Goal: Task Accomplishment & Management: Complete application form

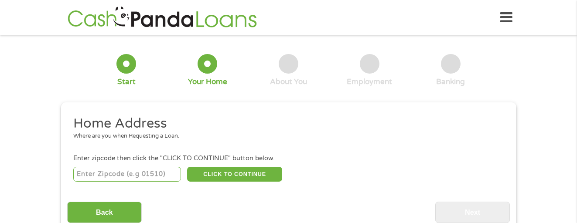
click at [122, 173] on input "number" at bounding box center [127, 174] width 108 height 15
type input "70380"
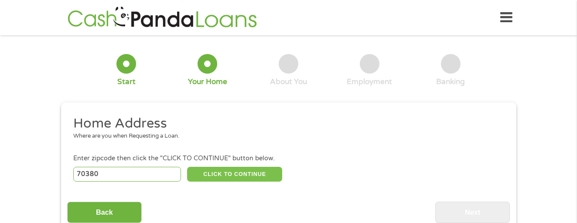
click at [234, 177] on button "CLICK TO CONTINUE" at bounding box center [234, 174] width 95 height 15
type input "70380"
type input "[GEOGRAPHIC_DATA]"
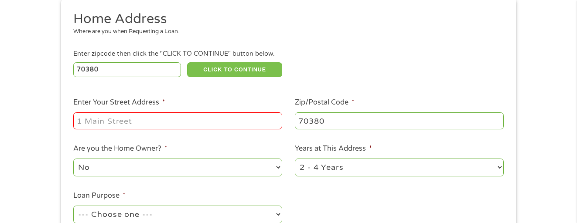
scroll to position [122, 0]
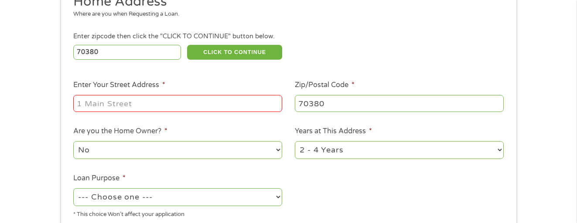
click at [126, 102] on input "Enter Your Street Address *" at bounding box center [177, 103] width 209 height 17
type input "[STREET_ADDRESS]"
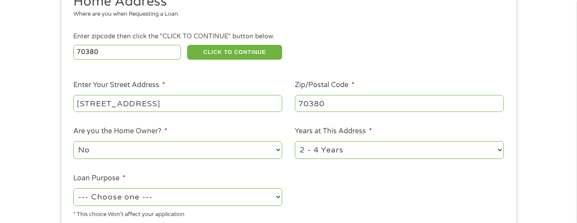
click at [498, 149] on select "1 Year or less 1 - 2 Years 2 - 4 Years Over 4 Years" at bounding box center [399, 150] width 209 height 18
select select "60months"
click at [295, 141] on select "1 Year or less 1 - 2 Years 2 - 4 Years Over 4 Years" at bounding box center [399, 150] width 209 height 18
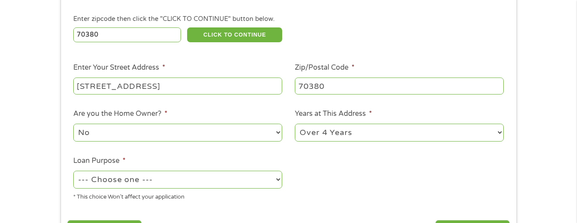
scroll to position [157, 0]
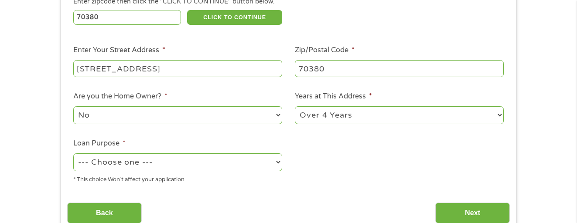
click at [256, 166] on select "--- Choose one --- Pay Bills Debt Consolidation Home Improvement Major Purchase…" at bounding box center [177, 162] width 209 height 18
select select "other"
click at [73, 153] on select "--- Choose one --- Pay Bills Debt Consolidation Home Improvement Major Purchase…" at bounding box center [177, 162] width 209 height 18
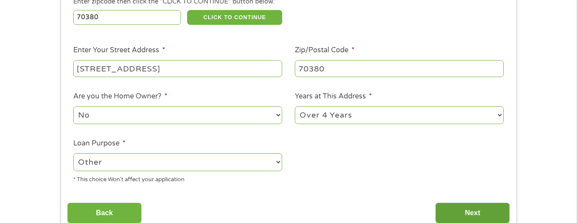
click at [472, 213] on input "Next" at bounding box center [472, 213] width 75 height 21
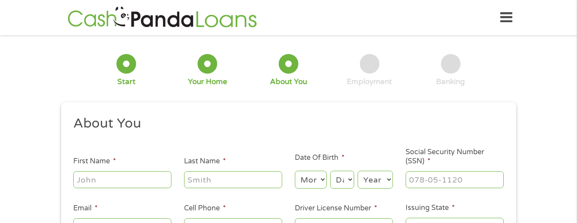
scroll to position [3, 3]
click at [126, 181] on input "First Name *" at bounding box center [122, 179] width 98 height 17
type input "[PERSON_NAME]"
type input "[EMAIL_ADDRESS][DOMAIN_NAME]"
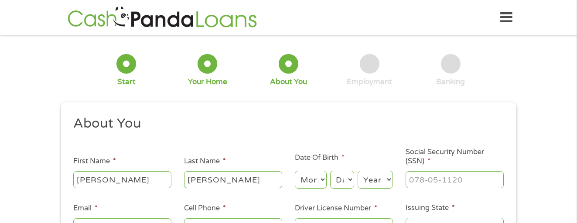
type input "[PHONE_NUMBER]"
click at [322, 180] on select "Month 1 2 3 4 5 6 7 8 9 10 11 12" at bounding box center [311, 180] width 32 height 18
select select "8"
click at [295, 171] on select "Month 1 2 3 4 5 6 7 8 9 10 11 12" at bounding box center [311, 180] width 32 height 18
click at [342, 177] on select "Day 1 2 3 4 5 6 7 8 9 10 11 12 13 14 15 16 17 18 19 20 21 22 23 24 25 26 27 28 …" at bounding box center [342, 180] width 24 height 18
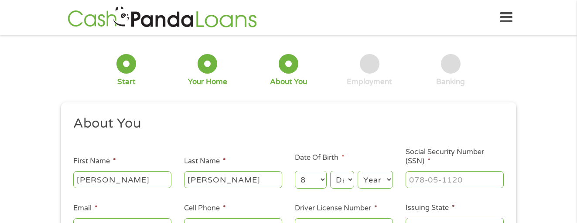
select select "23"
click at [330, 171] on select "Day 1 2 3 4 5 6 7 8 9 10 11 12 13 14 15 16 17 18 19 20 21 22 23 24 25 26 27 28 …" at bounding box center [342, 180] width 24 height 18
click at [383, 179] on select "Year [DATE] 2006 2005 2004 2003 2002 2001 2000 1999 1998 1997 1996 1995 1994 19…" at bounding box center [374, 180] width 35 height 18
select select "1948"
click at [357, 171] on select "Year [DATE] 2006 2005 2004 2003 2002 2001 2000 1999 1998 1997 1996 1995 1994 19…" at bounding box center [374, 180] width 35 height 18
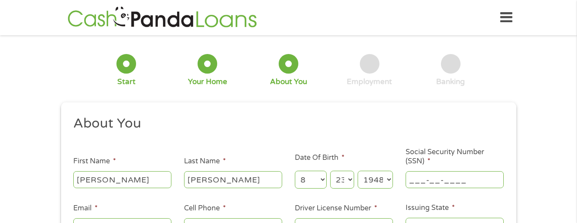
click at [435, 180] on input "___-__-____" at bounding box center [454, 179] width 98 height 17
type input "435-76-1230"
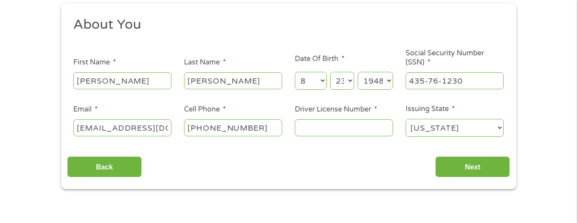
scroll to position [117, 0]
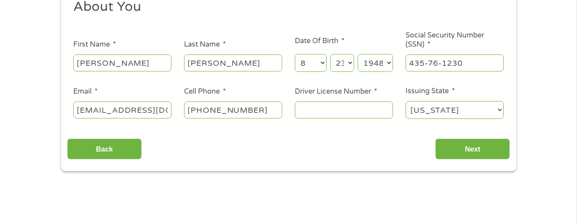
click at [240, 111] on input "[PHONE_NUMBER]" at bounding box center [233, 110] width 98 height 17
click at [261, 112] on input "[PHONE_NUMBER]" at bounding box center [233, 110] width 98 height 17
type input "[PHONE_NUMBER]"
click at [302, 108] on input "Driver License Number *" at bounding box center [344, 110] width 98 height 17
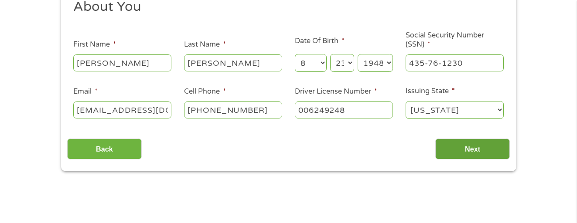
type input "006249248"
click at [483, 150] on input "Next" at bounding box center [472, 149] width 75 height 21
click at [491, 153] on input "Next" at bounding box center [472, 149] width 75 height 21
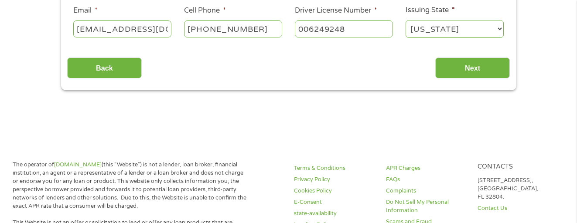
scroll to position [233, 0]
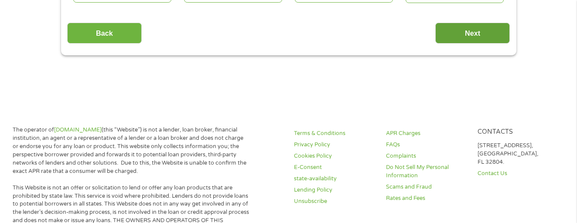
click at [486, 37] on input "Next" at bounding box center [472, 33] width 75 height 21
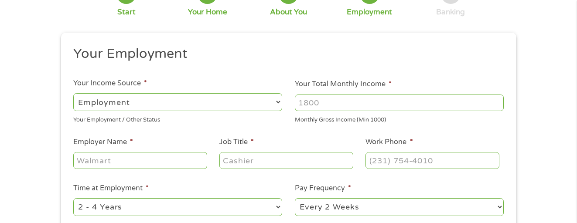
scroll to position [87, 0]
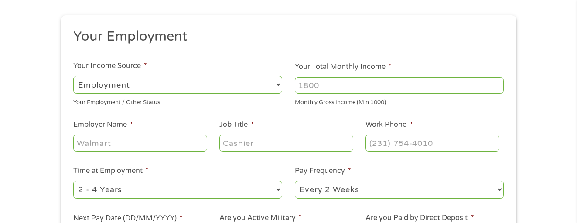
click at [238, 86] on select "--- Choose one --- Employment [DEMOGRAPHIC_DATA] Benefits" at bounding box center [177, 85] width 209 height 18
select select "benefits"
click at [73, 76] on select "--- Choose one --- Employment [DEMOGRAPHIC_DATA] Benefits" at bounding box center [177, 85] width 209 height 18
type input "Other"
type input "[PHONE_NUMBER]"
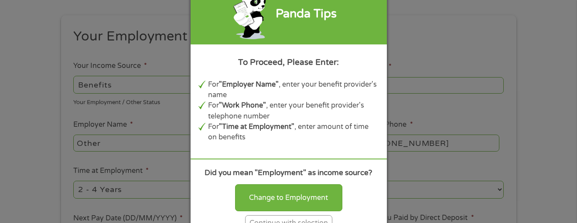
click at [320, 218] on div "Continue with selection" at bounding box center [288, 223] width 87 height 16
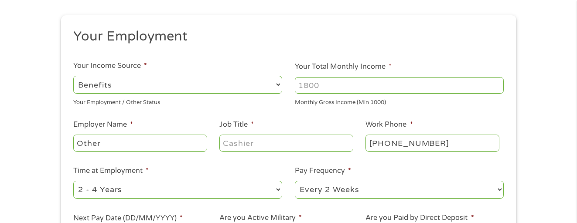
click at [351, 85] on input "Your Total Monthly Income *" at bounding box center [399, 85] width 209 height 17
click at [495, 86] on input "4044" at bounding box center [399, 85] width 209 height 17
click at [497, 82] on input "4045" at bounding box center [399, 85] width 209 height 17
click at [467, 88] on input "4045" at bounding box center [399, 85] width 209 height 17
type input "4"
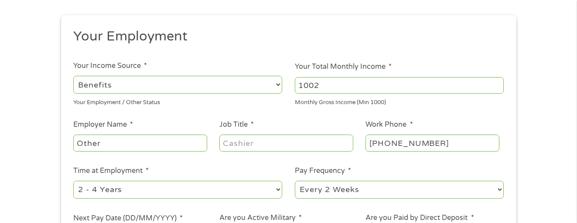
click at [497, 83] on input "1002" at bounding box center [399, 85] width 209 height 17
click at [497, 83] on input "1003" at bounding box center [399, 85] width 209 height 17
type input "1"
type input "4045"
click at [285, 144] on input "Job Title *" at bounding box center [285, 143] width 133 height 17
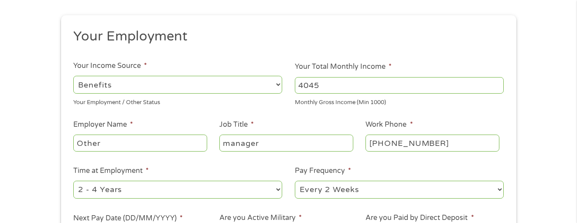
type input "manager"
click at [416, 142] on input "[PHONE_NUMBER]" at bounding box center [431, 143] width 133 height 17
type input "[PHONE_NUMBER]"
click at [267, 195] on select "--- Choose one --- 1 Year or less 1 - 2 Years 2 - 4 Years Over 4 Years" at bounding box center [177, 190] width 209 height 18
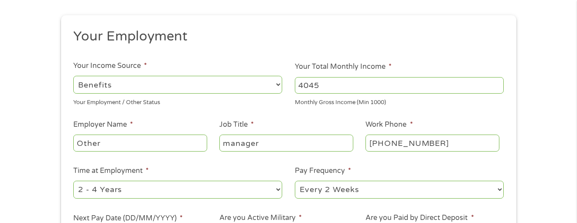
click at [128, 190] on select "--- Choose one --- 1 Year or less 1 - 2 Years 2 - 4 Years Over 4 Years" at bounding box center [177, 190] width 209 height 18
select select "60months"
click at [73, 181] on select "--- Choose one --- 1 Year or less 1 - 2 Years 2 - 4 Years Over 4 Years" at bounding box center [177, 190] width 209 height 18
click at [490, 191] on select "--- Choose one --- Every 2 Weeks Every Week Monthly Semi-Monthly" at bounding box center [399, 190] width 209 height 18
select select "monthly"
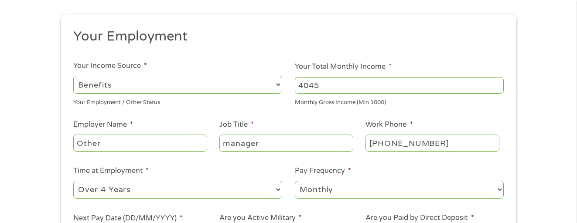
click at [295, 181] on select "--- Choose one --- Every 2 Weeks Every Week Monthly Semi-Monthly" at bounding box center [399, 190] width 209 height 18
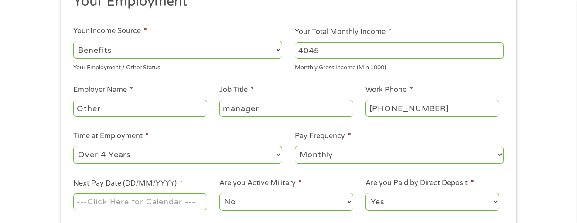
scroll to position [139, 0]
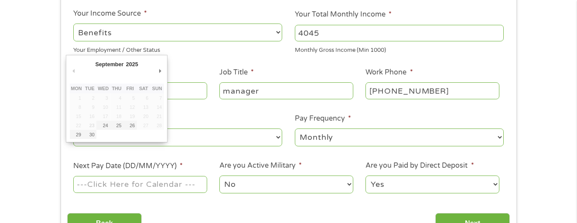
click at [188, 184] on input "Next Pay Date (DD/MM/YYYY) *" at bounding box center [139, 184] width 133 height 17
type input "[DATE]"
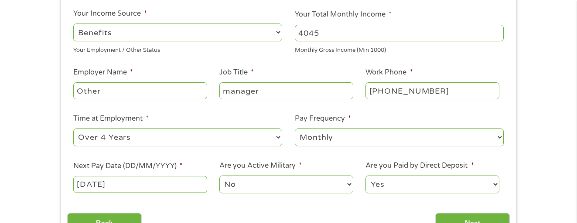
scroll to position [157, 0]
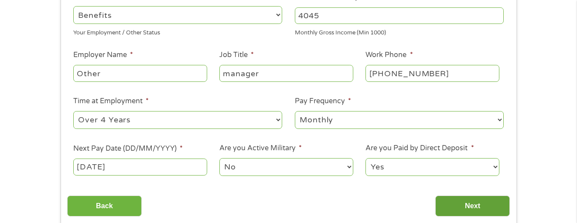
click at [474, 204] on input "Next" at bounding box center [472, 206] width 75 height 21
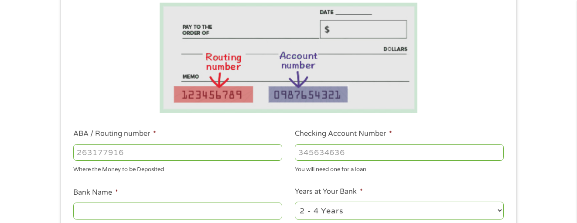
scroll to position [169, 0]
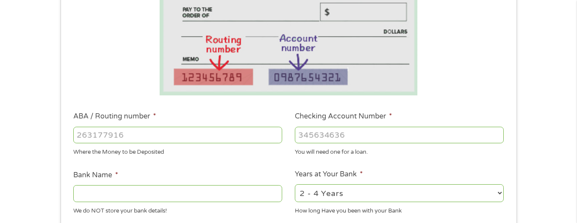
click at [129, 133] on input "ABA / Routing number *" at bounding box center [177, 135] width 209 height 17
type input "031176110"
type input "CAPITAL ONE NA"
type input "031176110"
click at [363, 136] on input "Checking Account Number *" at bounding box center [399, 135] width 209 height 17
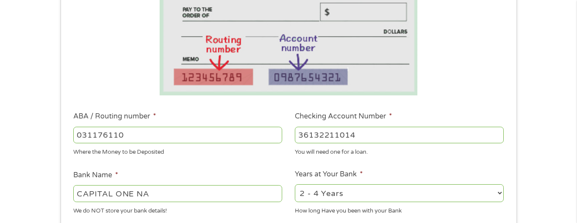
type input "36132211014"
click at [473, 192] on select "2 - 4 Years 6 - 12 Months 1 - 2 Years Over 4 Years" at bounding box center [399, 193] width 209 height 18
select select "60months"
click at [295, 184] on select "2 - 4 Years 6 - 12 Months 1 - 2 Years Over 4 Years" at bounding box center [399, 193] width 209 height 18
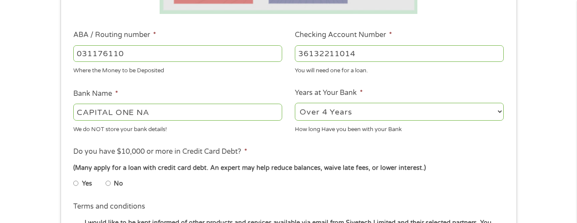
scroll to position [256, 0]
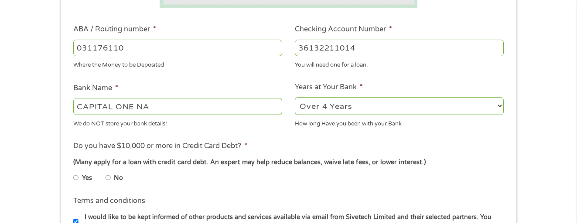
click at [111, 179] on li "No" at bounding box center [120, 178] width 31 height 17
click at [108, 180] on input "No" at bounding box center [107, 178] width 5 height 14
radio input "true"
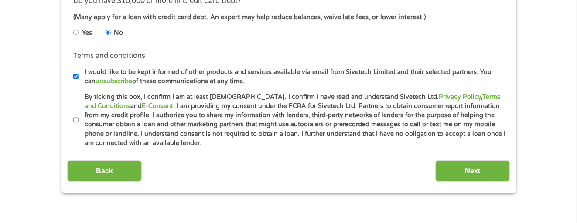
scroll to position [413, 0]
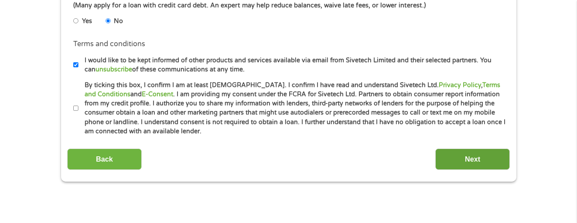
click at [472, 161] on input "Next" at bounding box center [472, 159] width 75 height 21
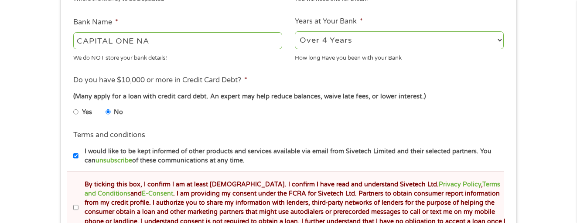
scroll to position [372, 0]
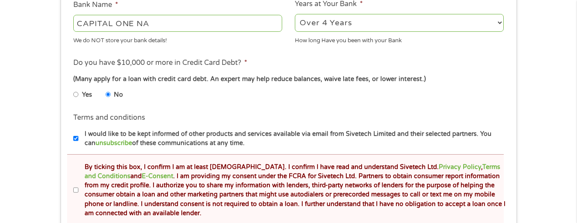
click at [76, 189] on input "By ticking this box, I confirm I am at least [DEMOGRAPHIC_DATA]. I confirm I ha…" at bounding box center [75, 190] width 5 height 14
checkbox input "true"
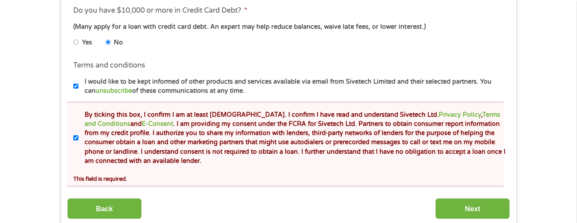
scroll to position [442, 0]
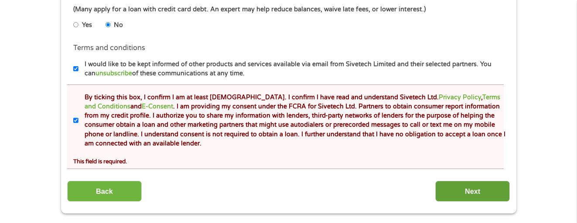
click at [482, 191] on input "Next" at bounding box center [472, 191] width 75 height 21
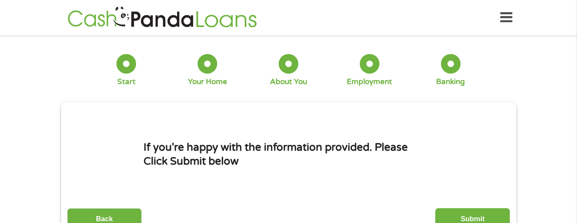
scroll to position [3, 3]
click at [476, 216] on input "Submit" at bounding box center [472, 218] width 75 height 21
